Goal: Information Seeking & Learning: Learn about a topic

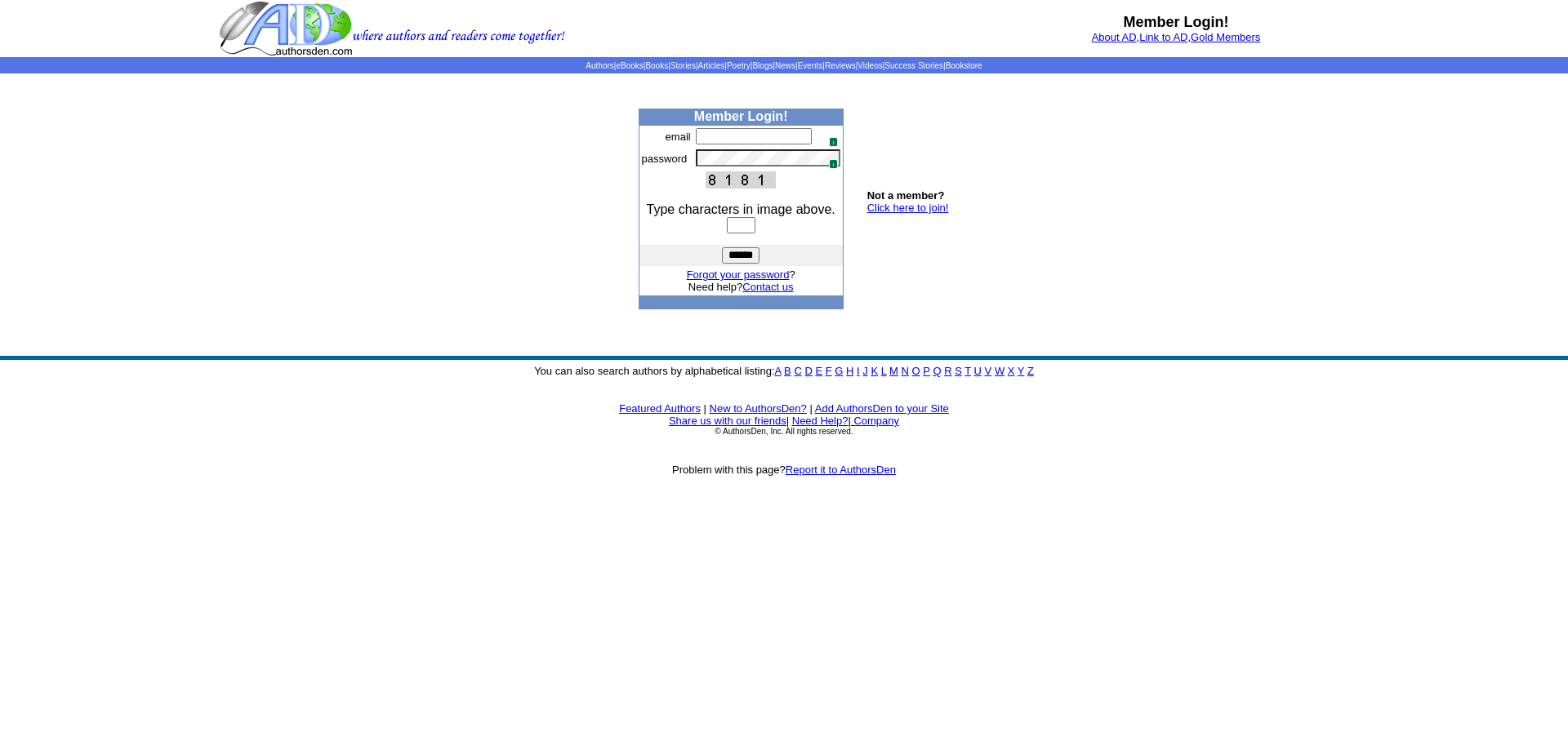
click at [712, 133] on input "text" at bounding box center [754, 136] width 116 height 16
type input "**********"
click at [833, 144] on img at bounding box center [828, 137] width 13 height 13
click at [727, 230] on input "text" at bounding box center [741, 225] width 29 height 16
type input "****"
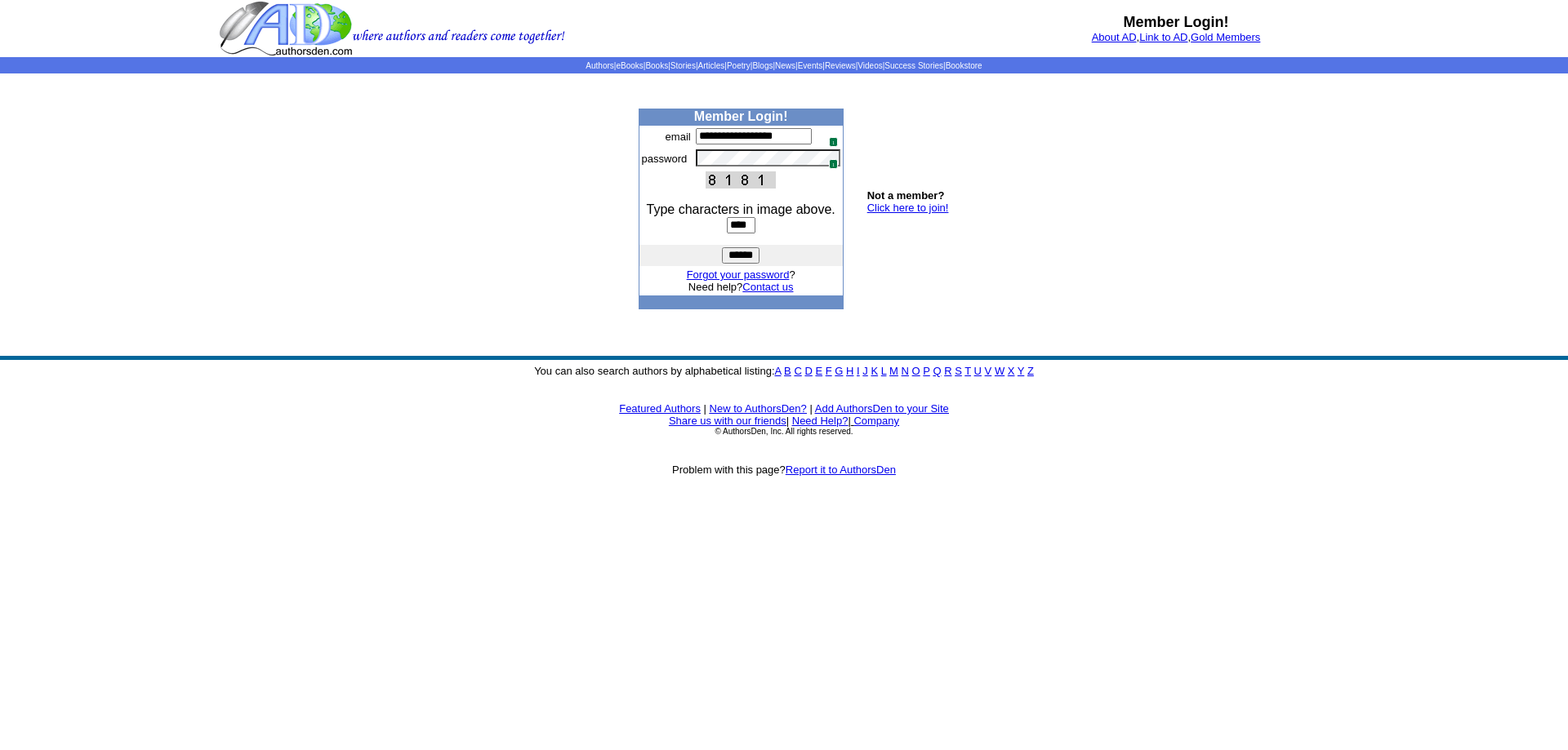
click at [747, 252] on input "******" at bounding box center [740, 255] width 37 height 16
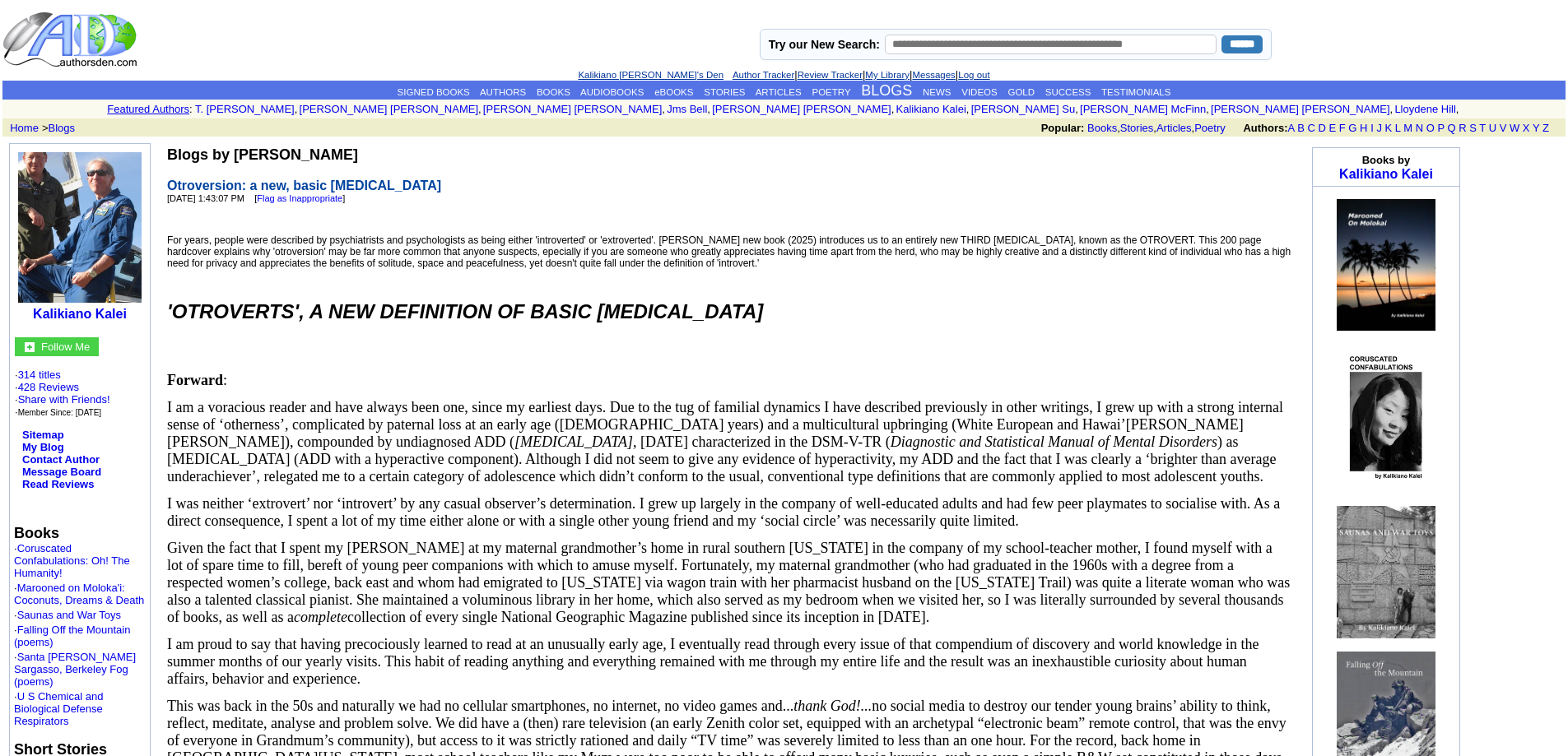
click at [644, 72] on link "Kalikiano [PERSON_NAME]'s Den" at bounding box center [651, 74] width 146 height 10
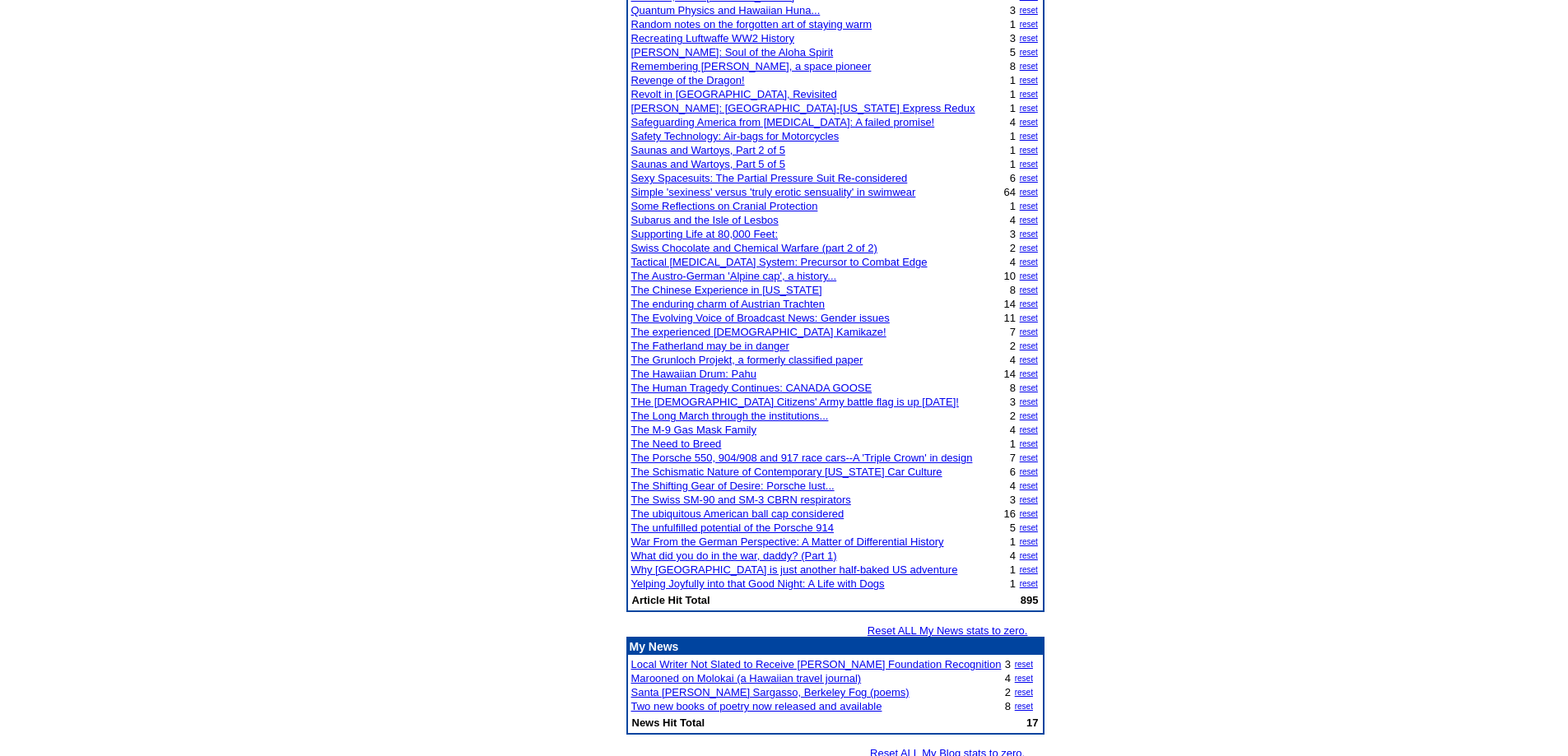
scroll to position [2852, 0]
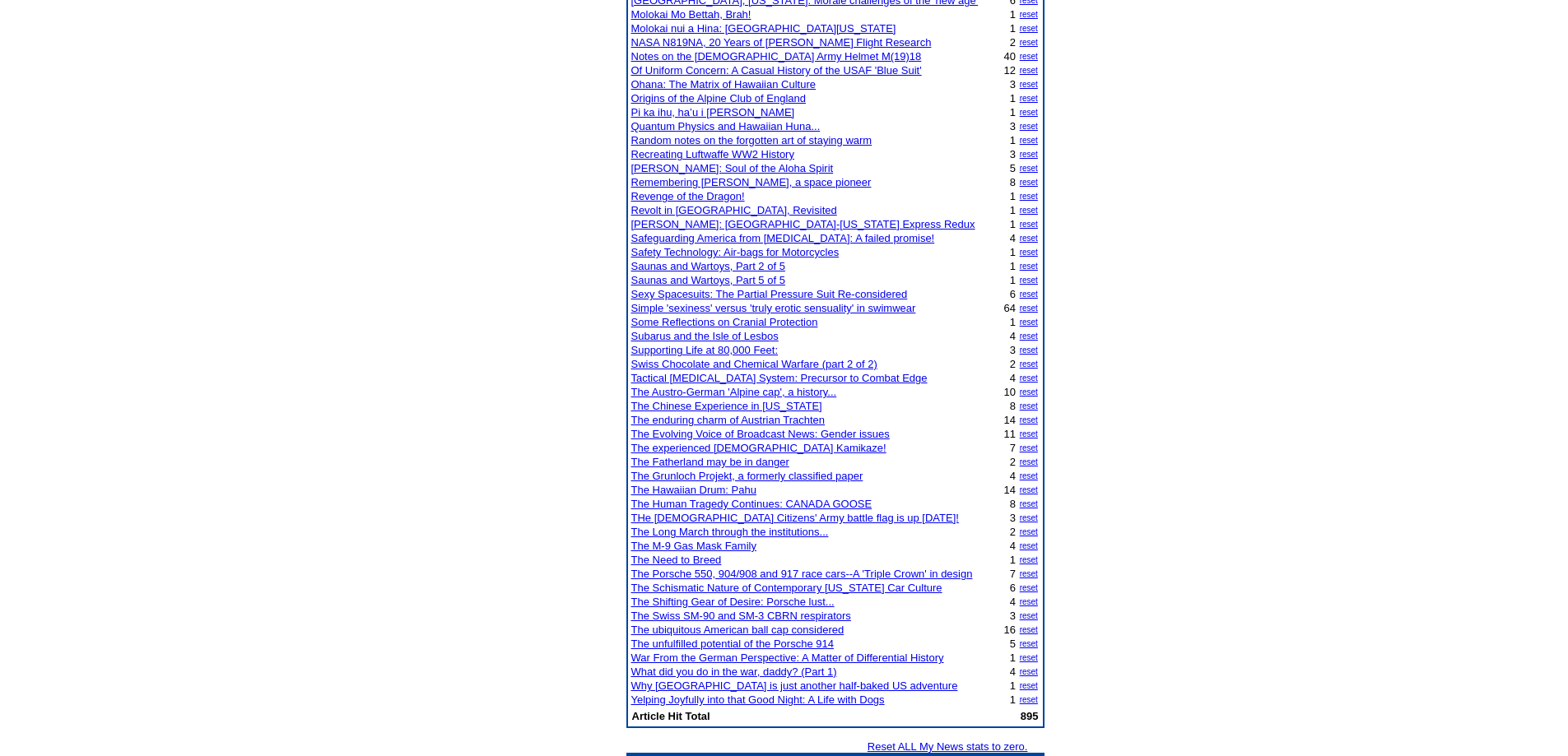
click at [894, 302] on link "Simple 'sexiness' versus 'truly erotic sensuality' in swimwear" at bounding box center [774, 308] width 285 height 12
click at [763, 51] on link "Notes on the Swiss Army Helmet M(19)18" at bounding box center [776, 57] width 290 height 12
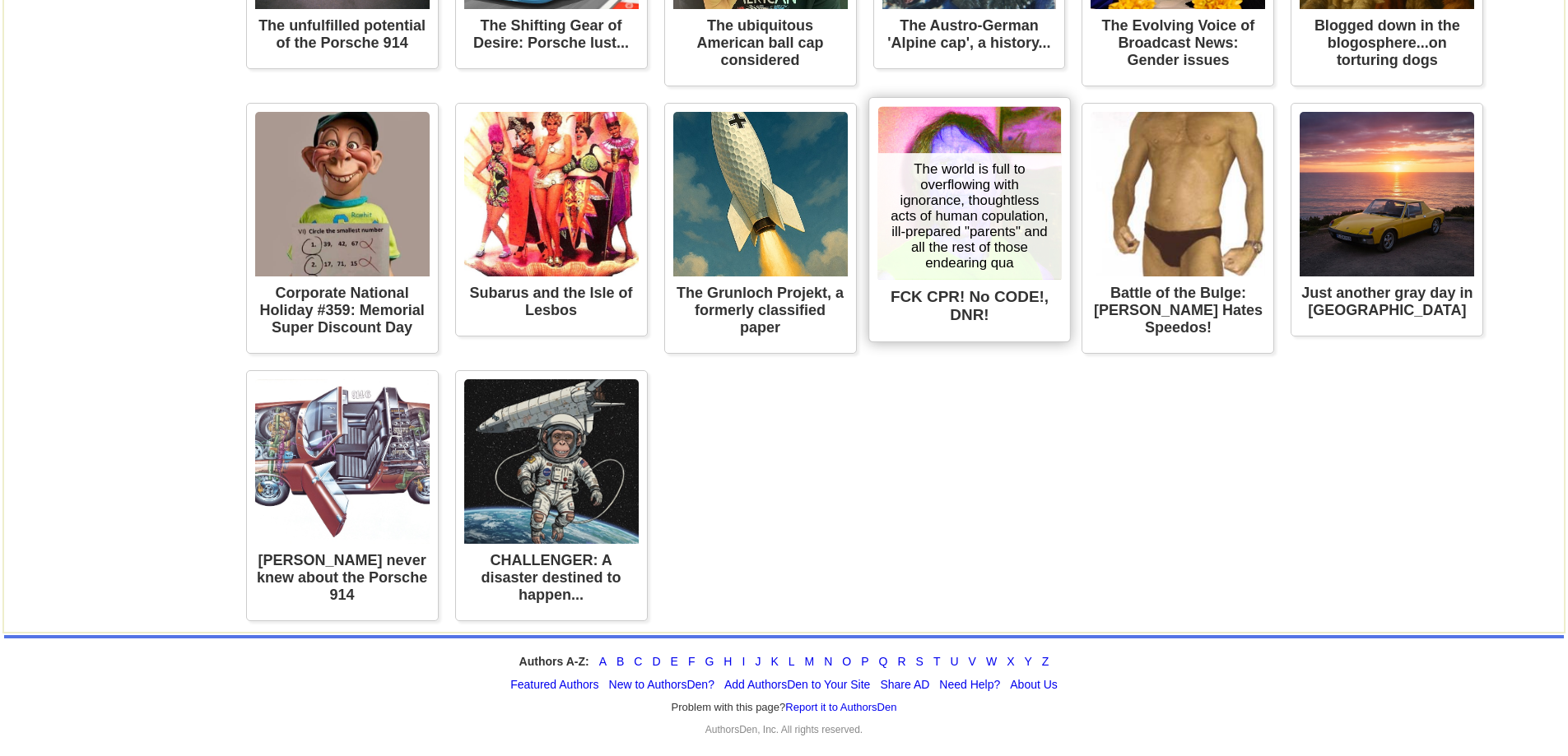
scroll to position [5185, 0]
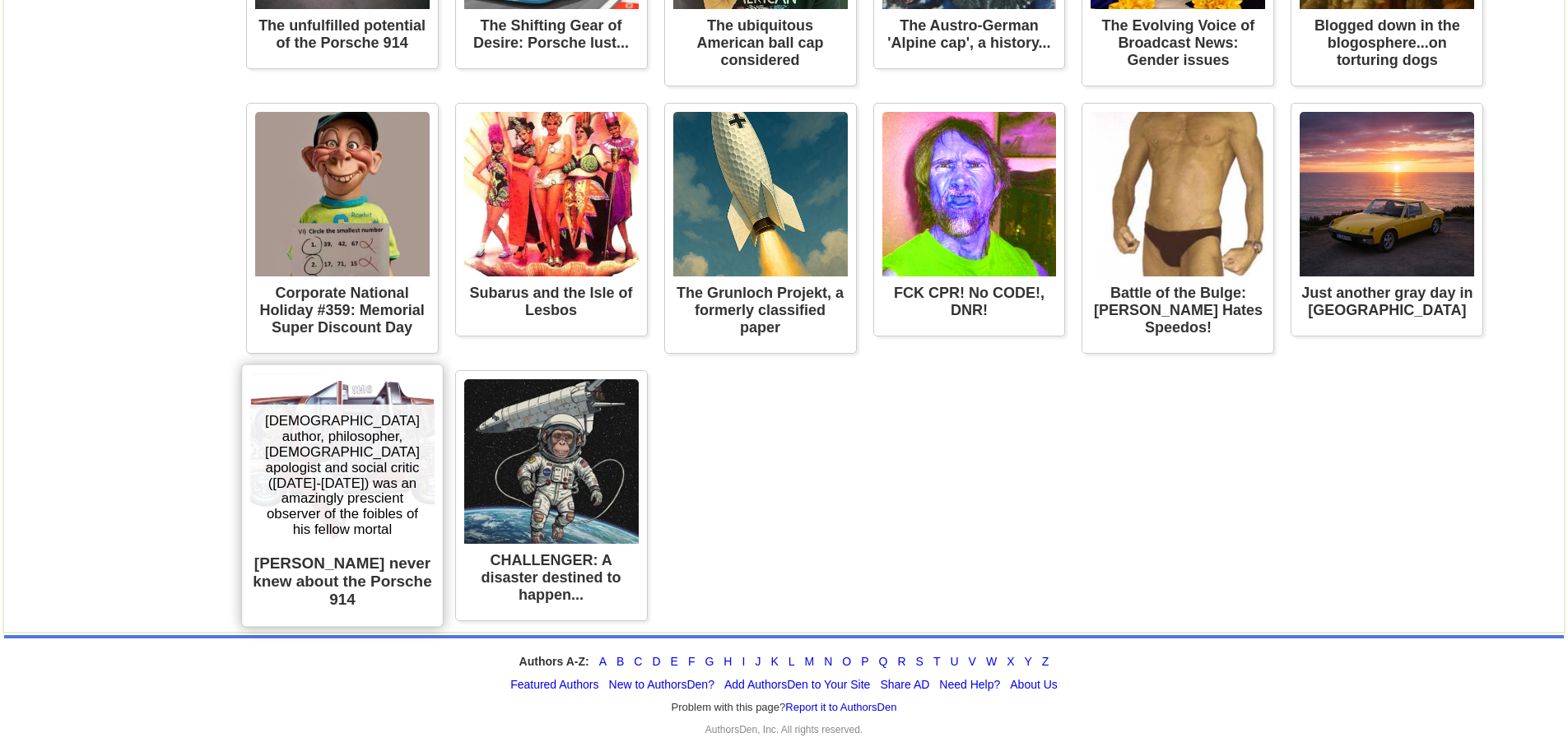
click at [359, 494] on div "[DEMOGRAPHIC_DATA] author, philosopher, [DEMOGRAPHIC_DATA] apologist and social…" at bounding box center [342, 475] width 183 height 141
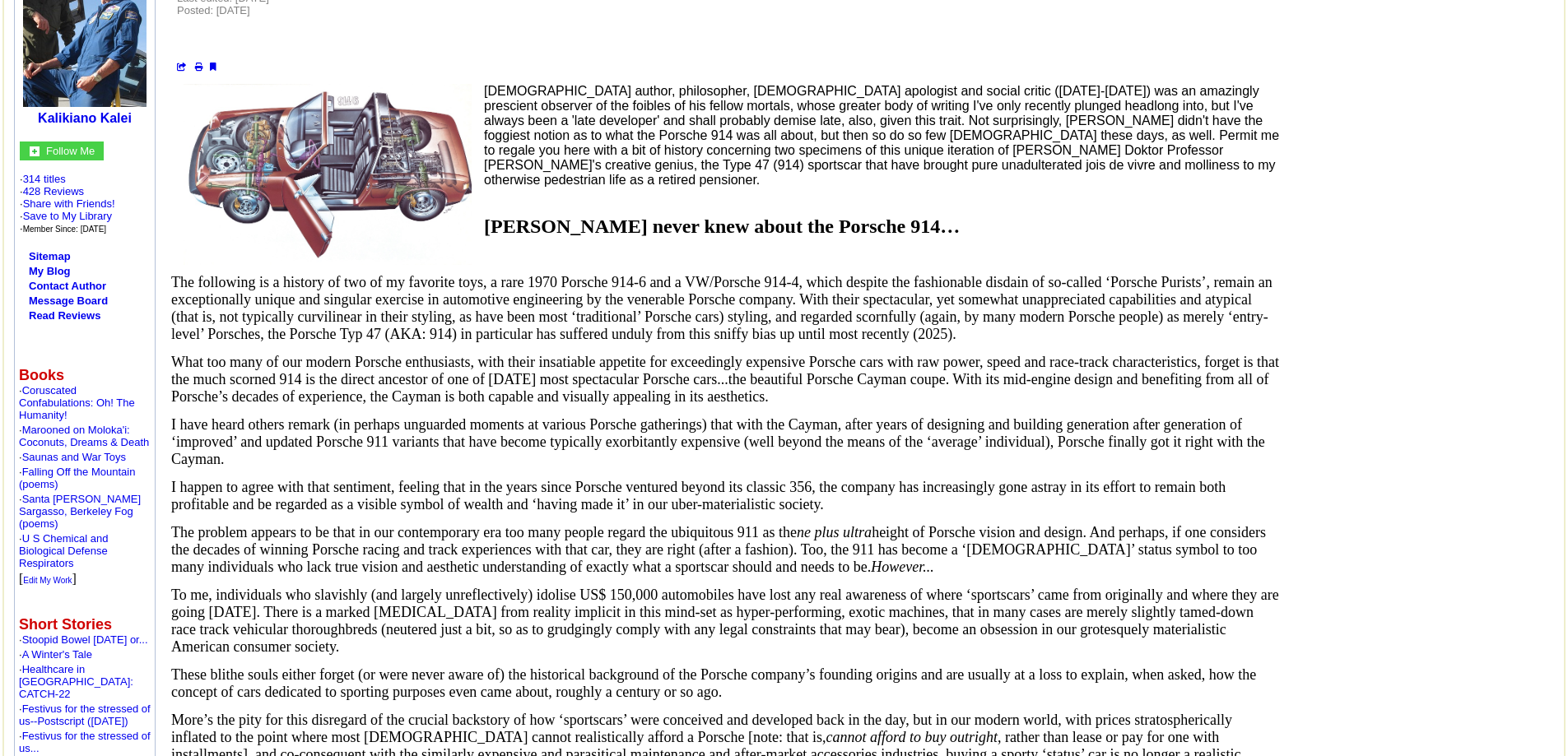
scroll to position [165, 0]
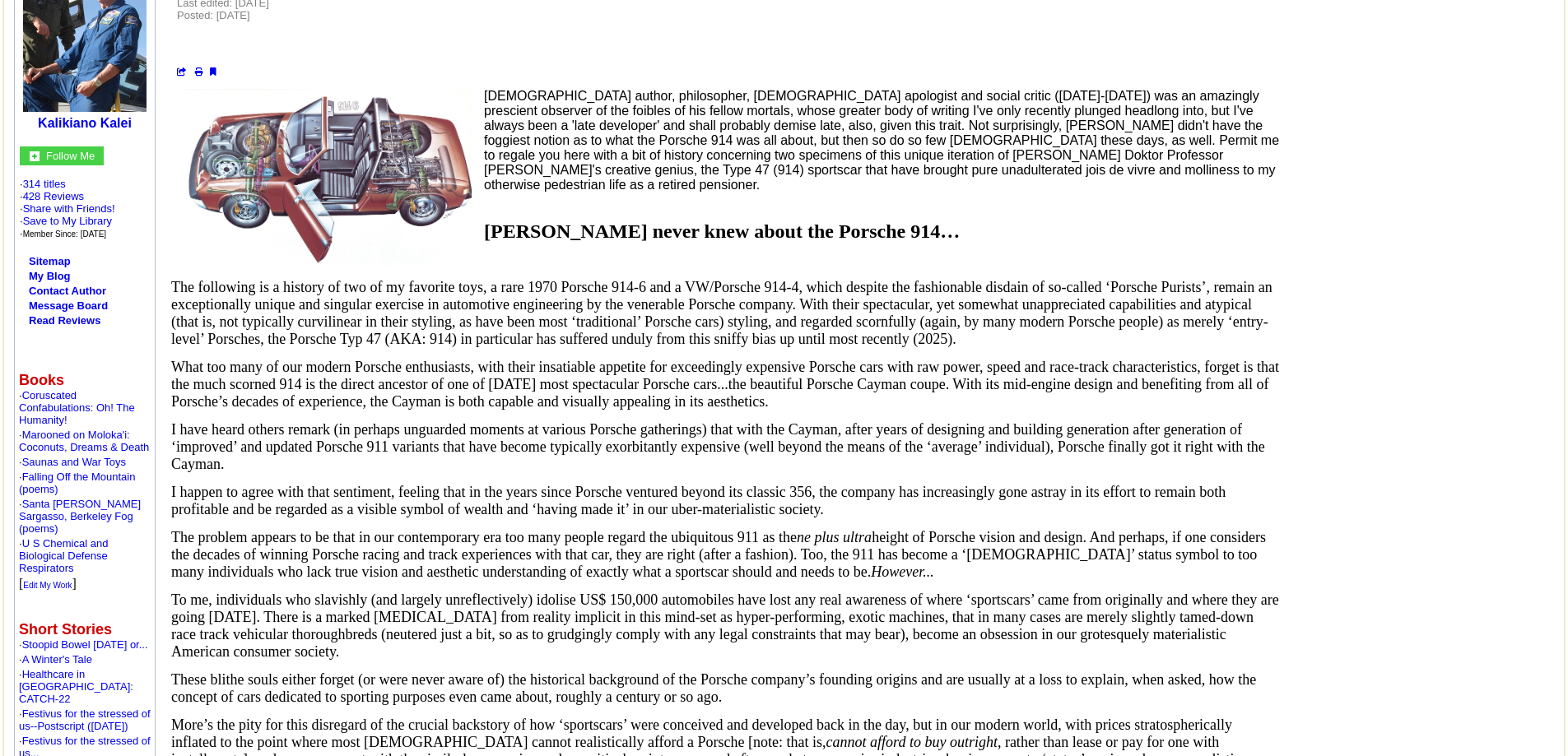
click at [310, 168] on img at bounding box center [327, 180] width 288 height 181
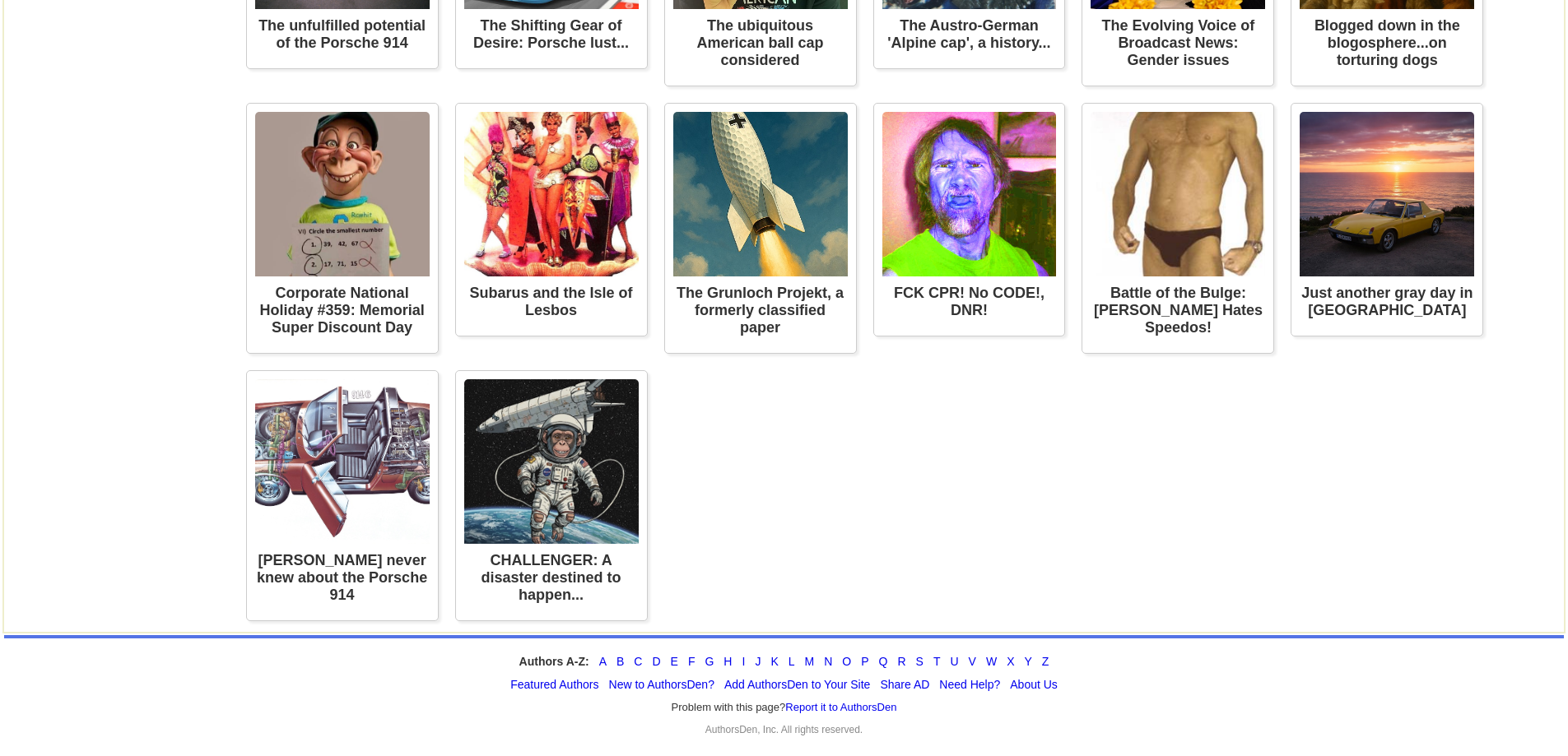
scroll to position [5103, 0]
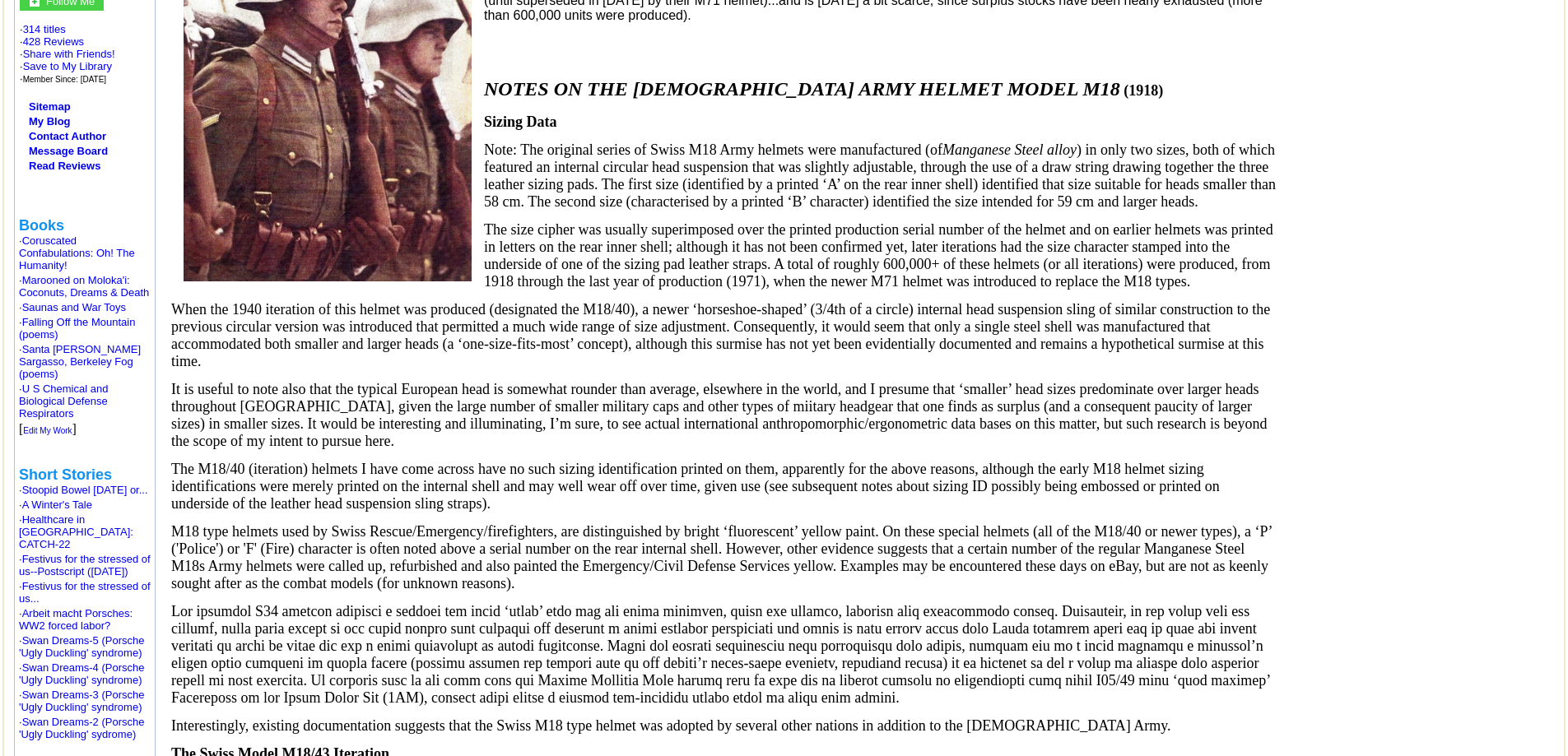
scroll to position [330, 0]
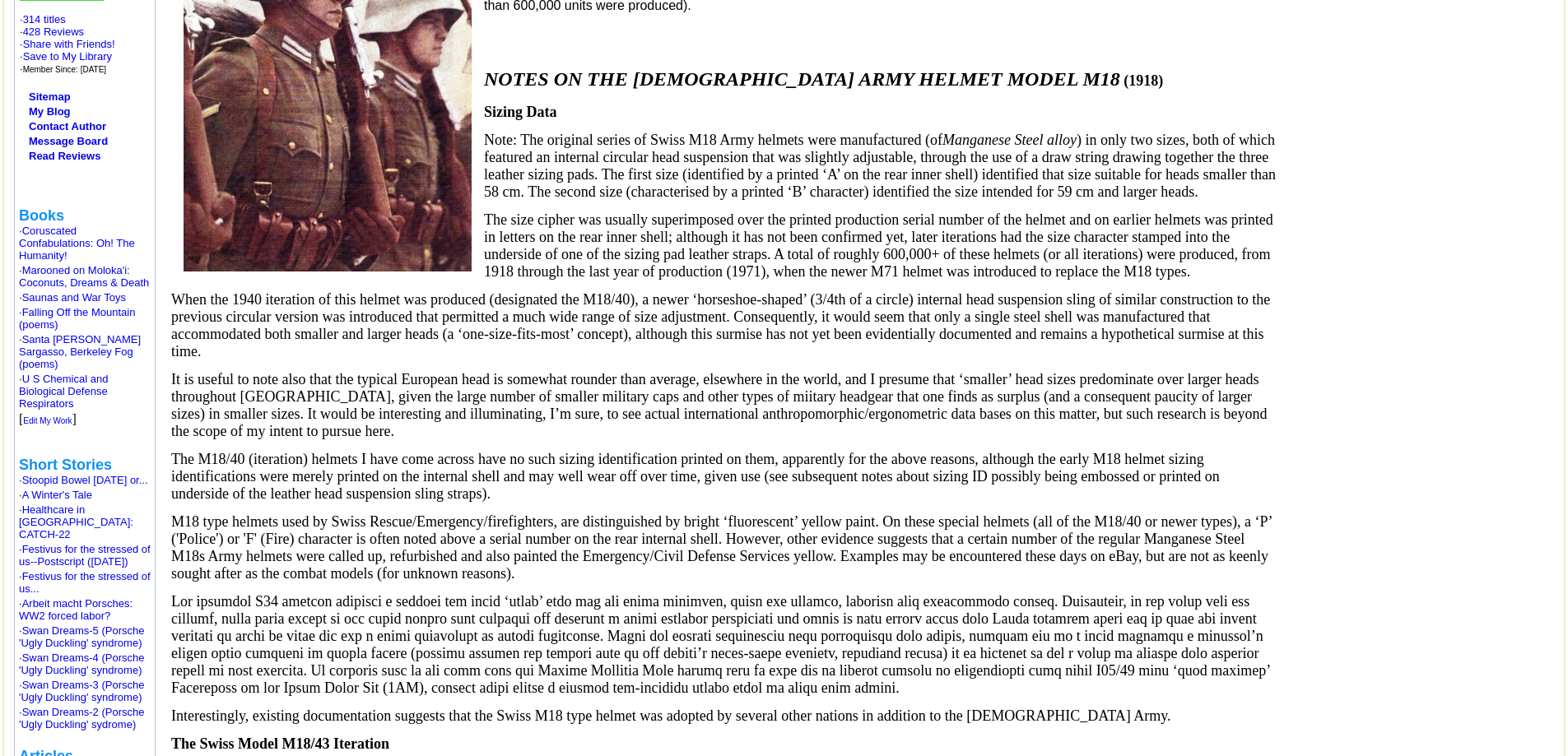
click at [303, 188] on img at bounding box center [327, 98] width 288 height 347
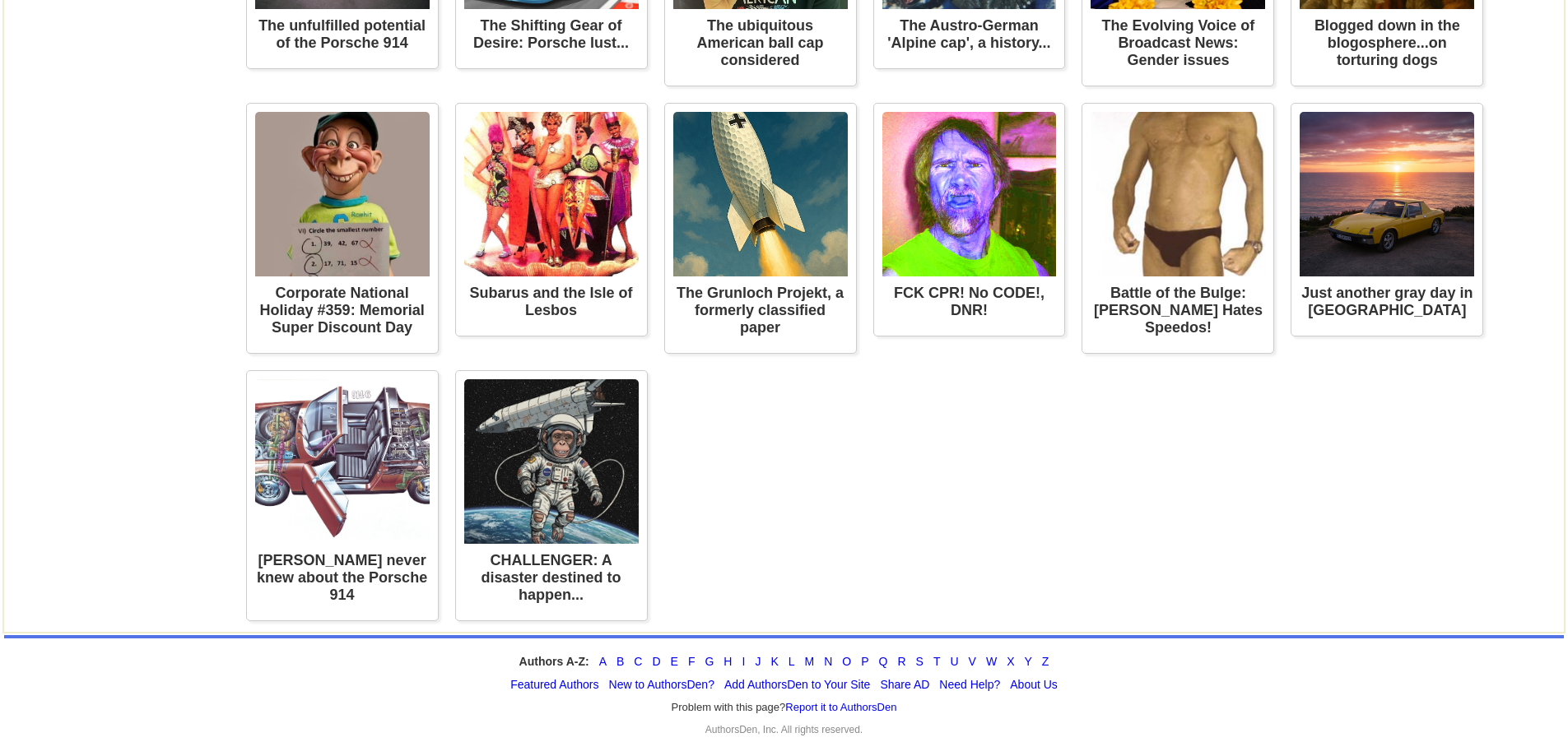
scroll to position [3621, 0]
